Goal: Find specific page/section: Find specific page/section

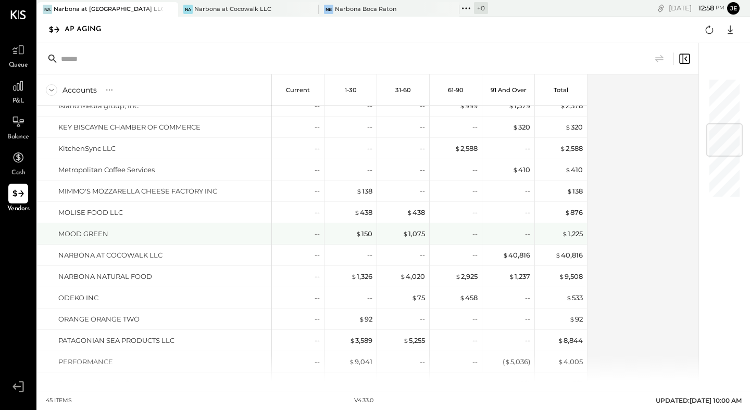
scroll to position [377, 0]
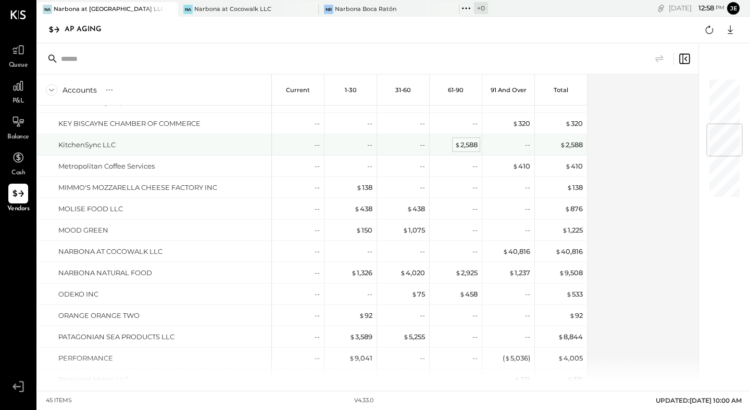
click at [469, 144] on div "$ 2,588" at bounding box center [466, 145] width 23 height 10
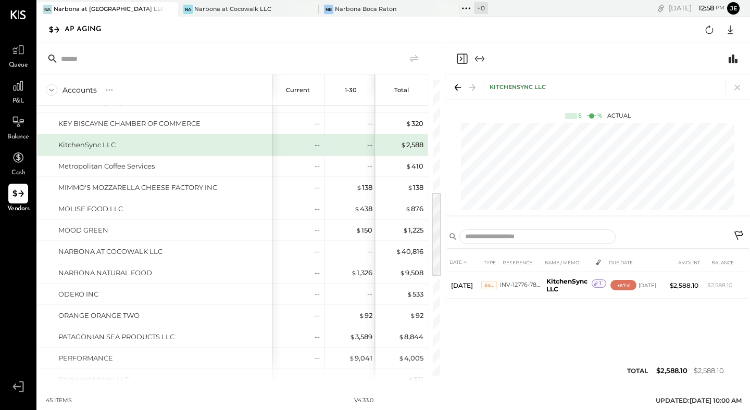
click at [485, 56] on icon "Expand panel (e)" at bounding box center [479, 59] width 13 height 13
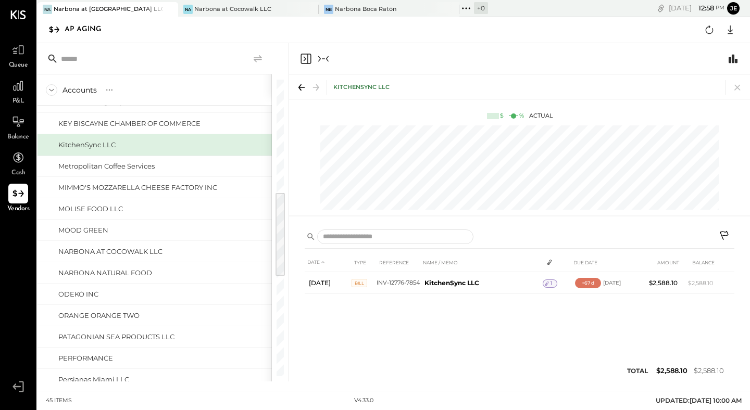
click at [264, 60] on icon at bounding box center [258, 59] width 13 height 13
click at [52, 94] on icon at bounding box center [51, 89] width 11 height 11
click at [52, 93] on icon at bounding box center [51, 89] width 11 height 11
click at [17, 164] on icon at bounding box center [18, 158] width 14 height 14
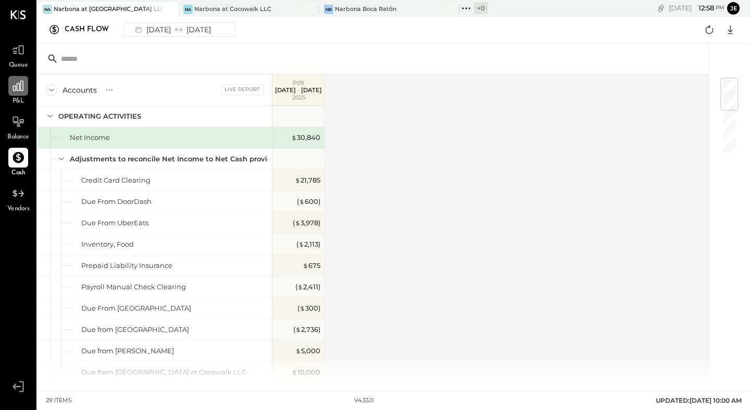
click at [16, 93] on div at bounding box center [18, 86] width 20 height 20
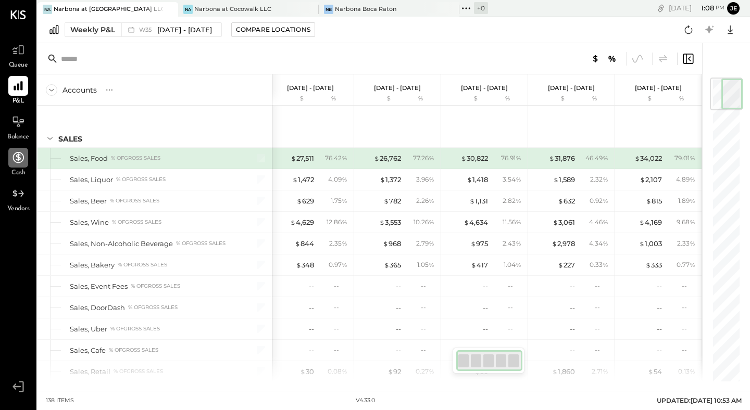
click at [24, 62] on span "Queue" at bounding box center [18, 65] width 19 height 9
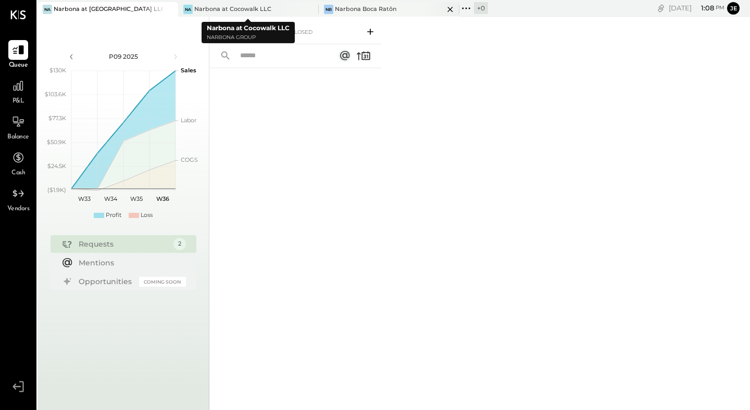
click at [332, 9] on div "NB" at bounding box center [328, 9] width 9 height 9
click at [244, 10] on div "Narbona at Cocowalk LLC" at bounding box center [232, 9] width 77 height 8
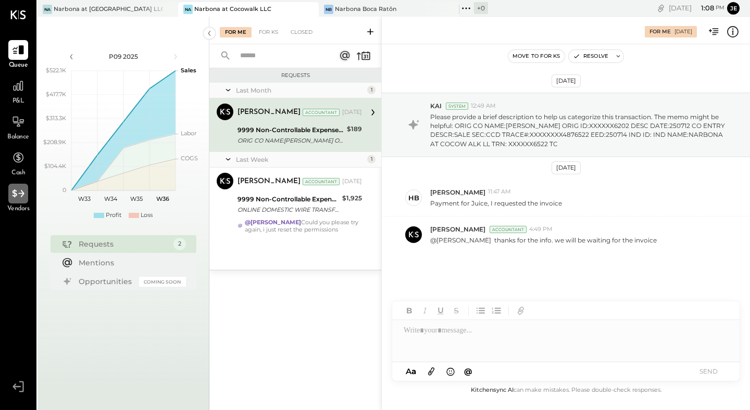
click at [21, 197] on icon at bounding box center [18, 194] width 14 height 14
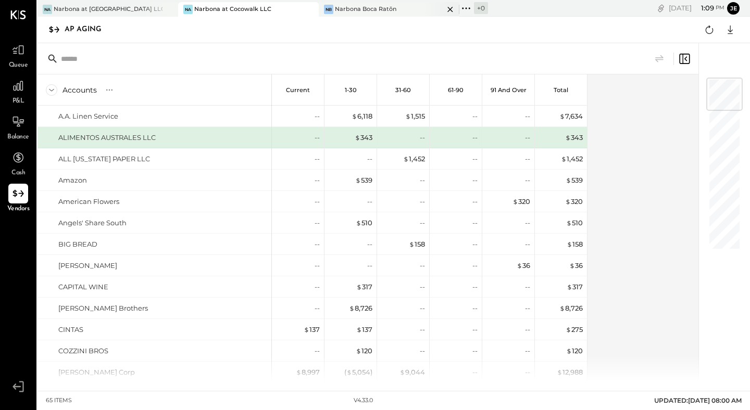
click at [373, 8] on div "Narbona Boca Ratōn" at bounding box center [365, 9] width 61 height 8
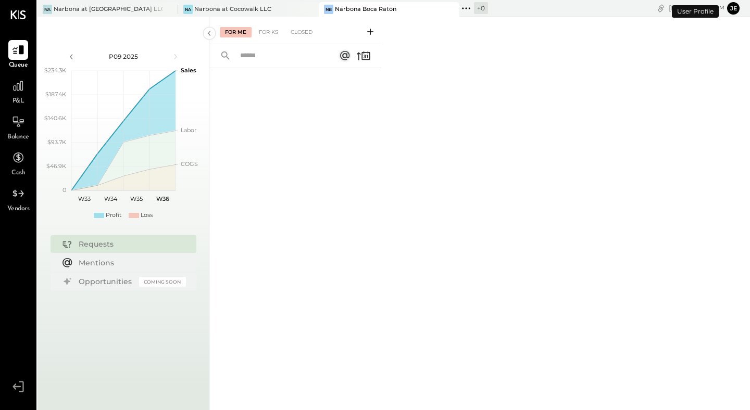
click at [12, 215] on ul "Queue P&L Balance Cash Vendors" at bounding box center [18, 209] width 35 height 339
click at [12, 209] on span "Vendors" at bounding box center [18, 209] width 22 height 9
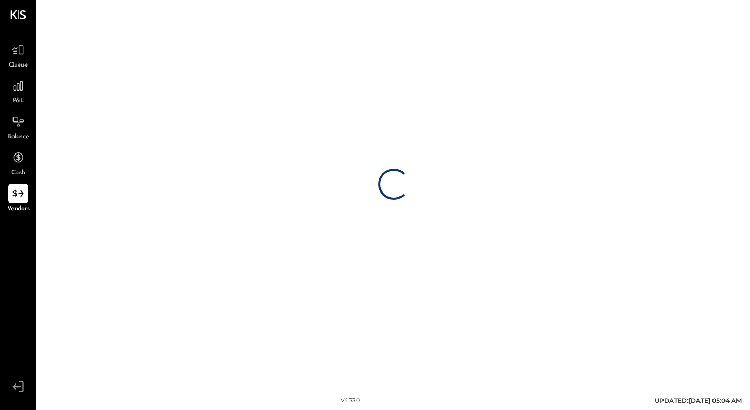
click at [15, 197] on icon at bounding box center [18, 194] width 13 height 13
